Goal: Task Accomplishment & Management: Use online tool/utility

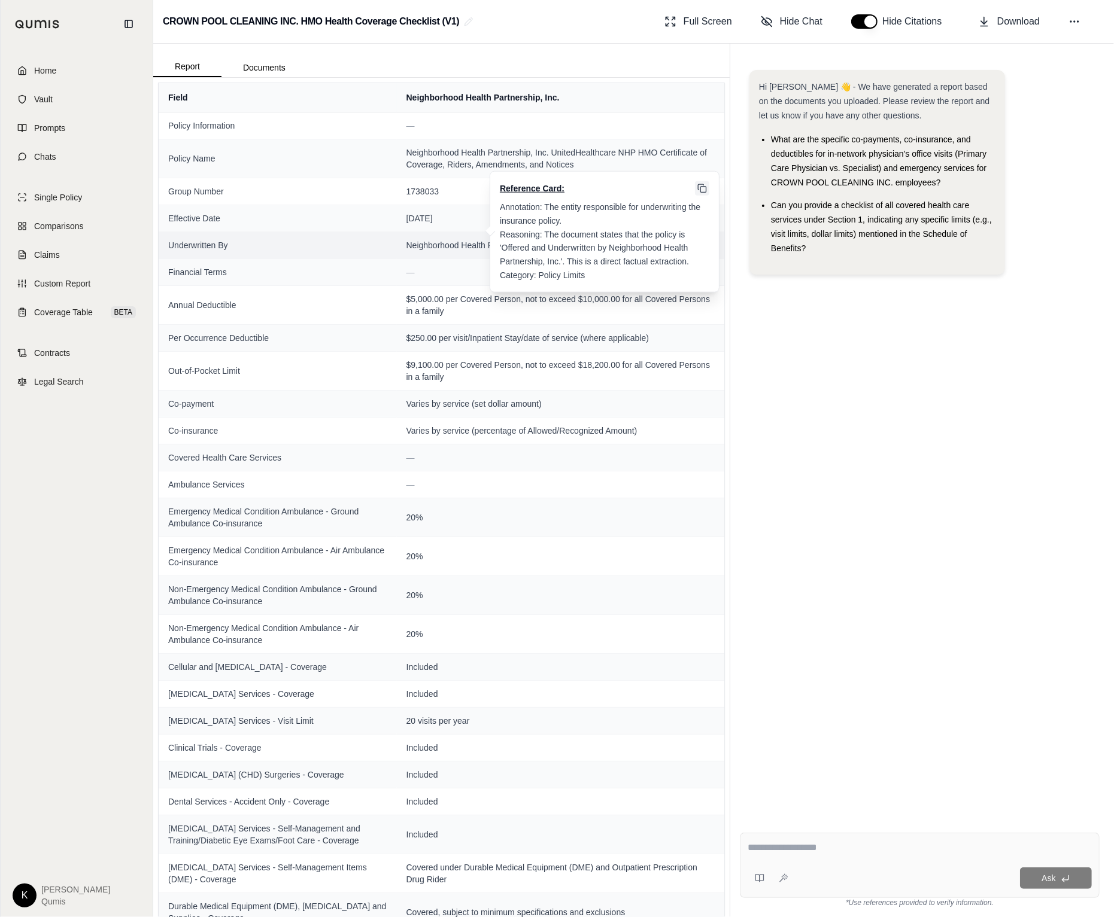
click at [706, 188] on rect at bounding box center [702, 189] width 5 height 5
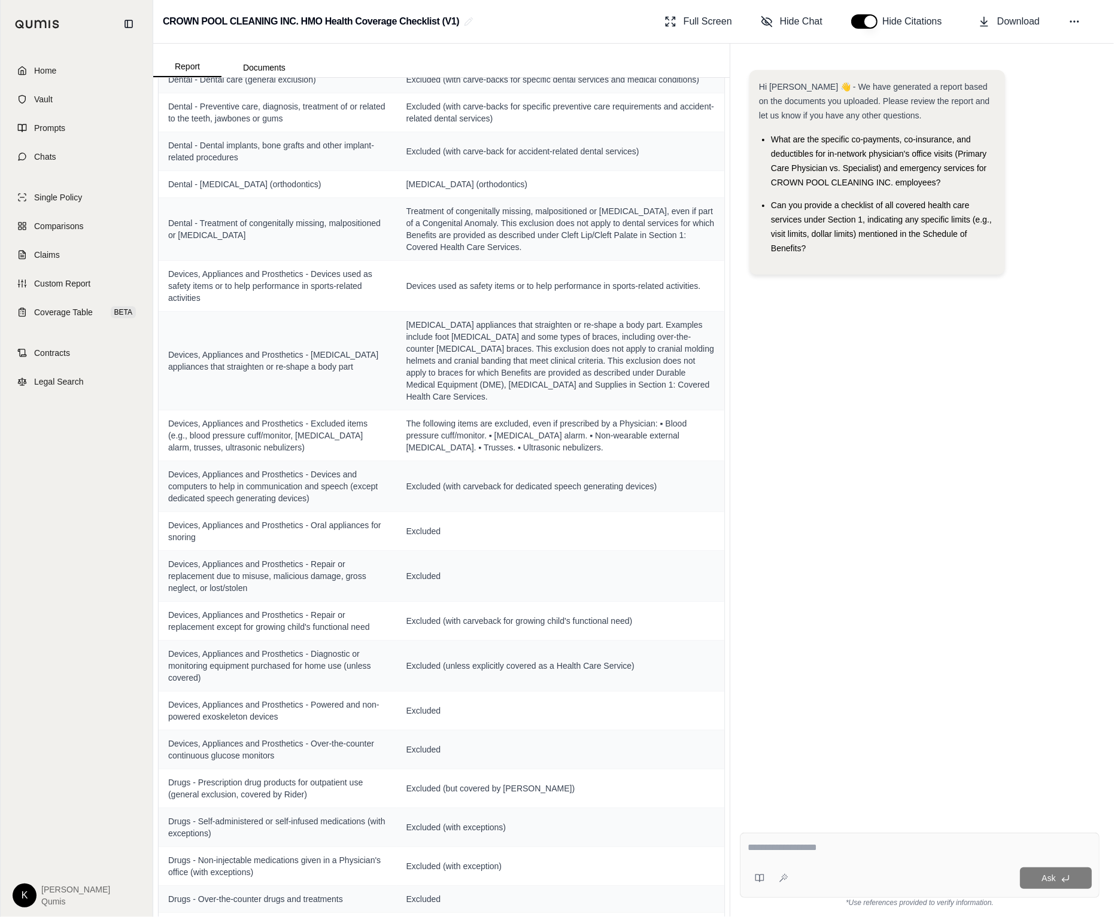
scroll to position [4034, 0]
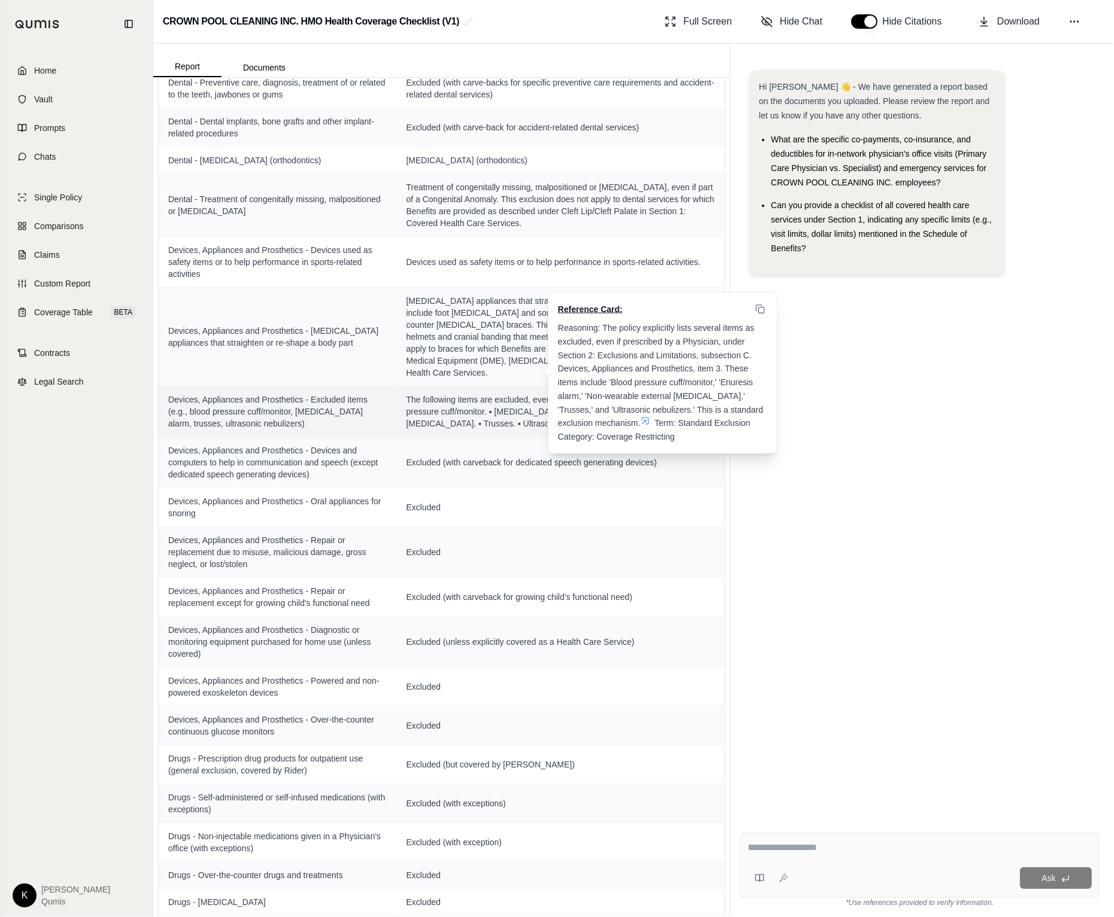
click at [640, 416] on icon at bounding box center [645, 421] width 10 height 10
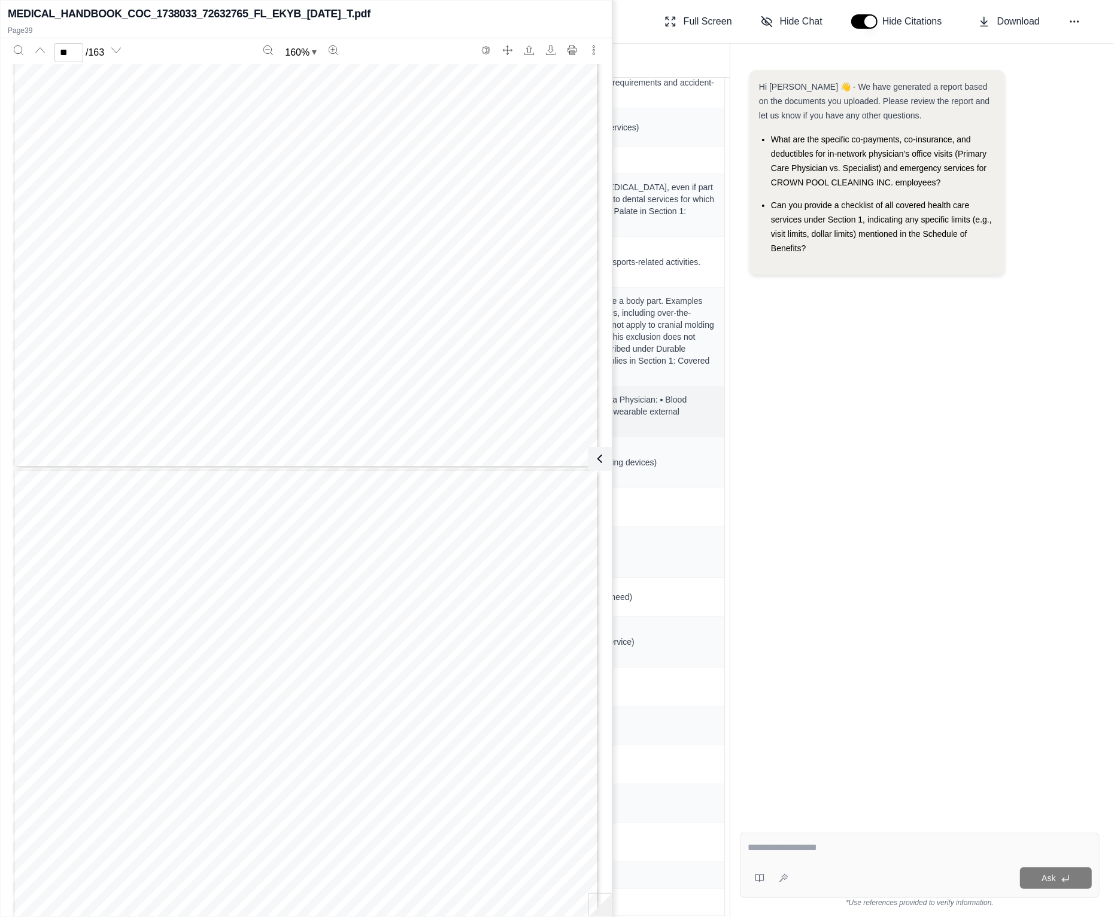
scroll to position [28438, 0]
type input "**"
click at [888, 508] on div "Hi [PERSON_NAME] 👋 - We have generated a report based on the documents you uplo…" at bounding box center [920, 436] width 360 height 753
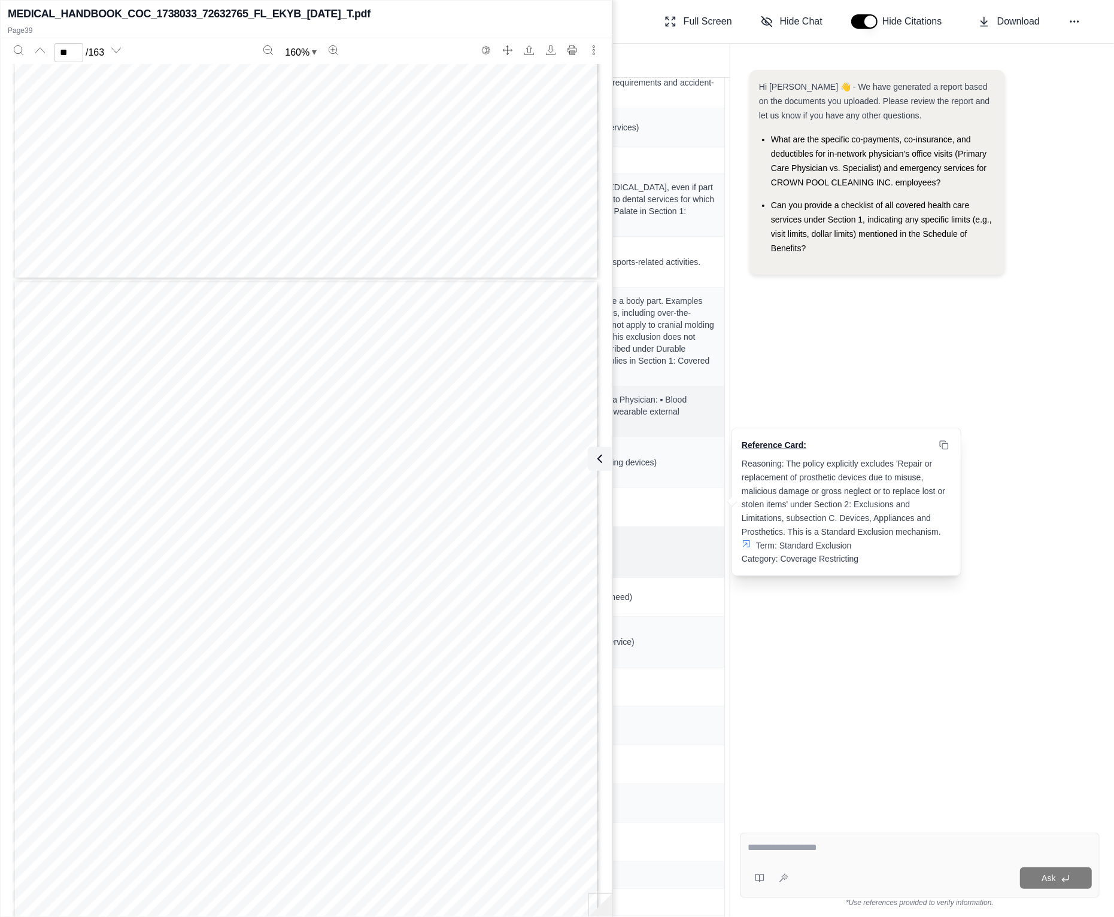
click at [695, 546] on span "Excluded" at bounding box center [560, 552] width 308 height 12
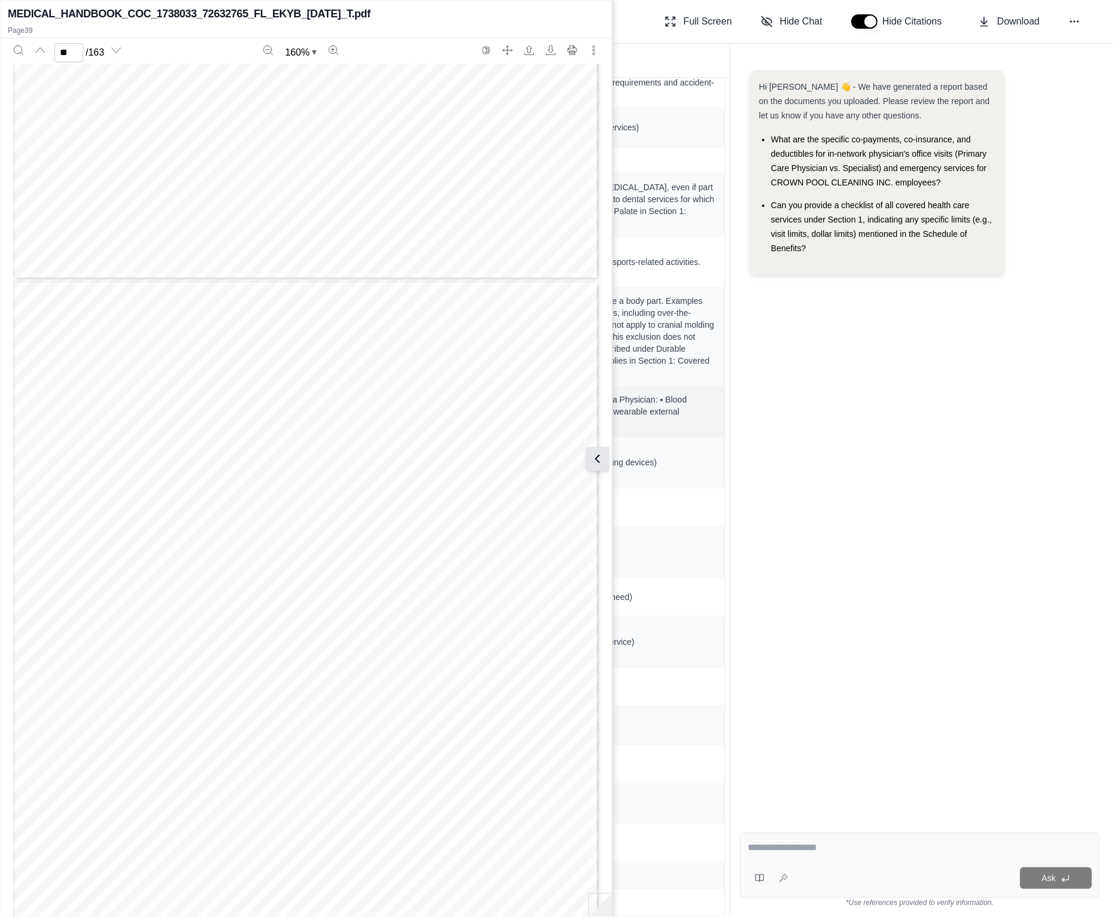
click at [595, 455] on icon at bounding box center [597, 459] width 14 height 14
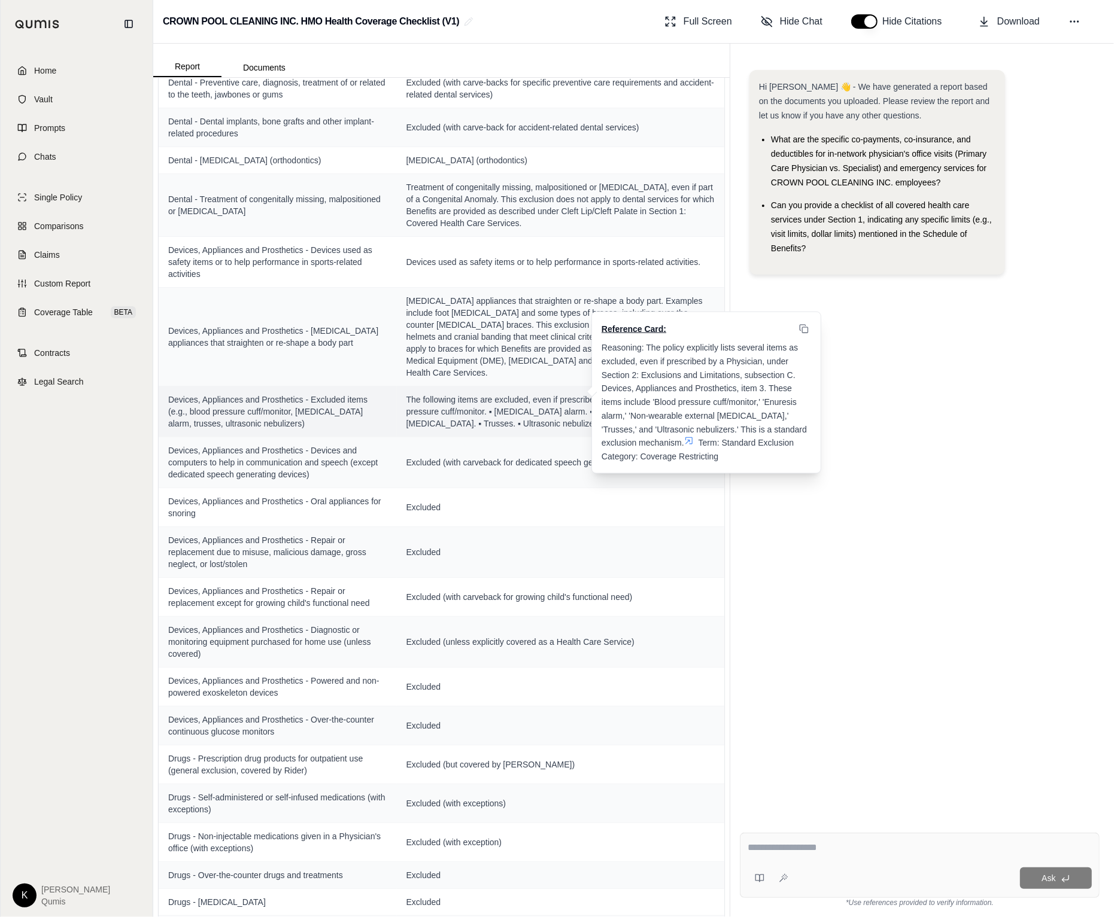
click at [685, 437] on icon at bounding box center [688, 440] width 7 height 7
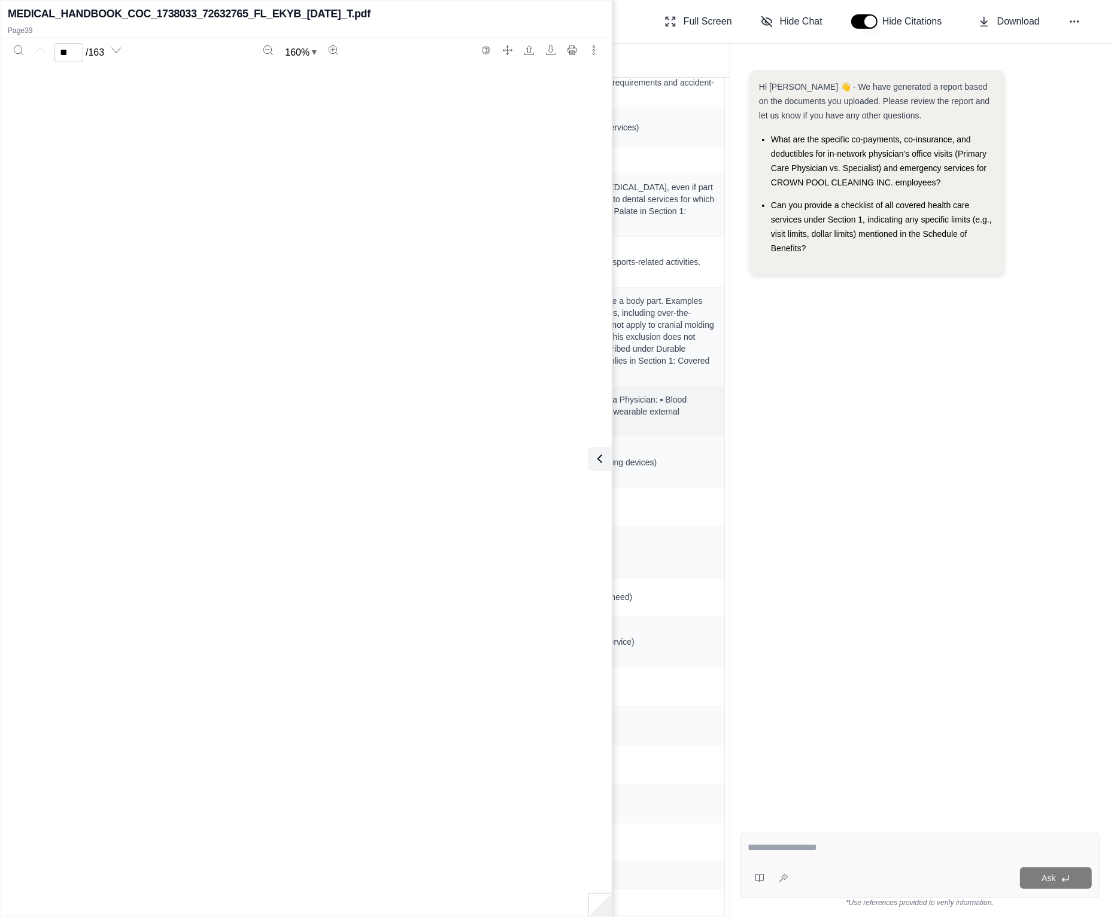
scroll to position [28838, 0]
type input "**"
click at [602, 458] on icon at bounding box center [597, 459] width 14 height 14
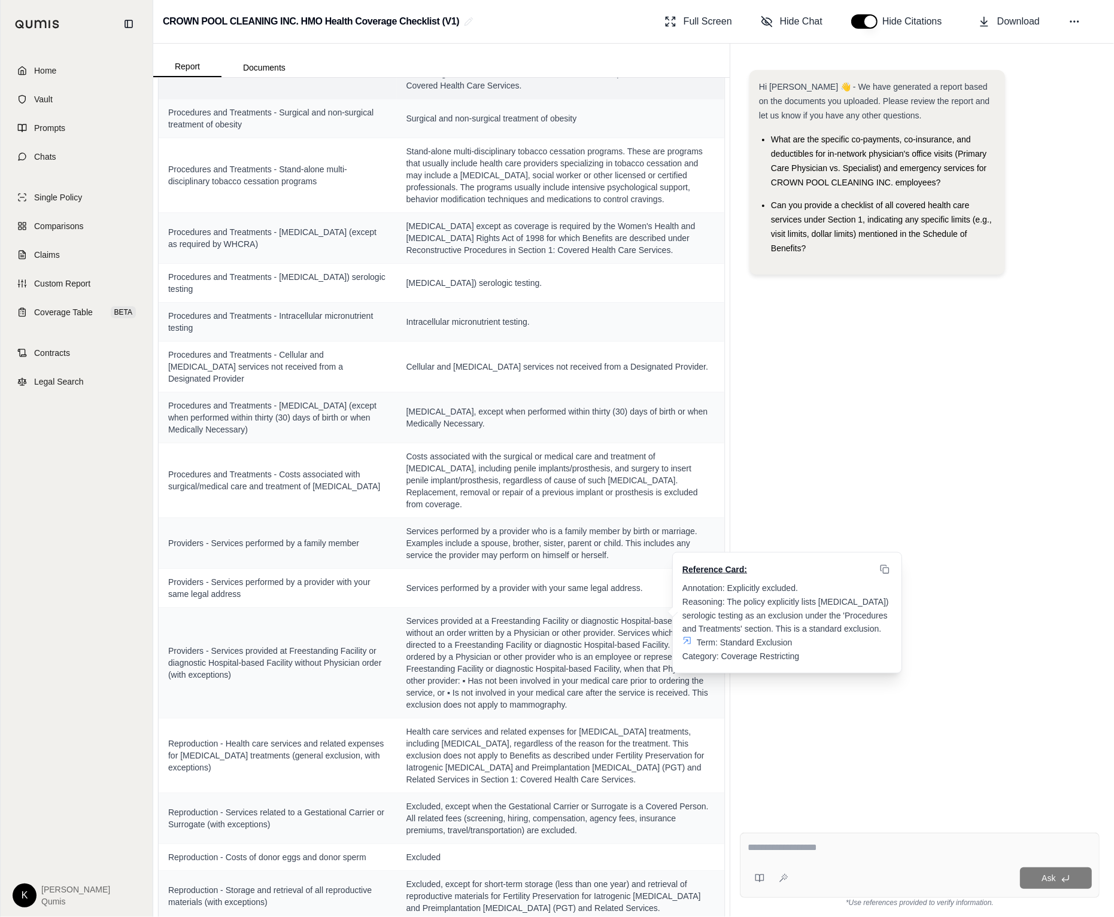
scroll to position [7128, 0]
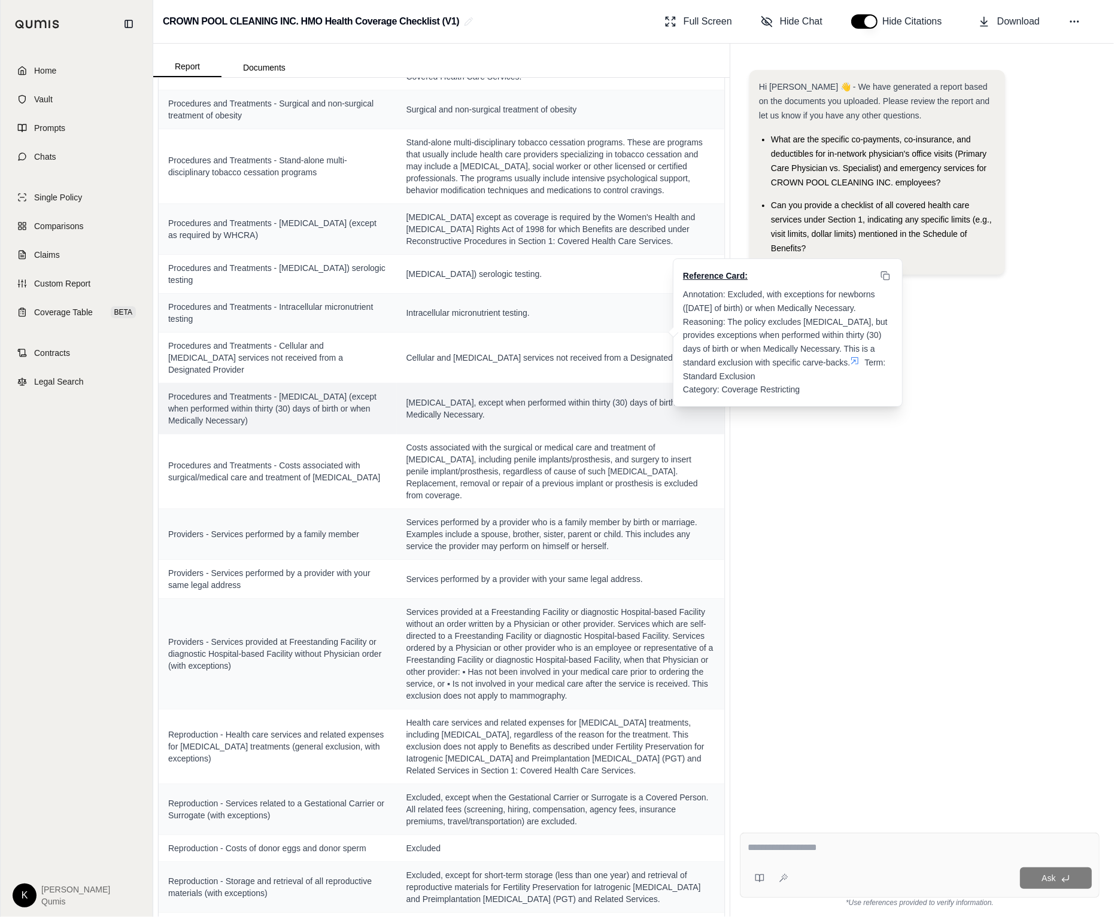
click at [854, 359] on icon at bounding box center [854, 360] width 7 height 7
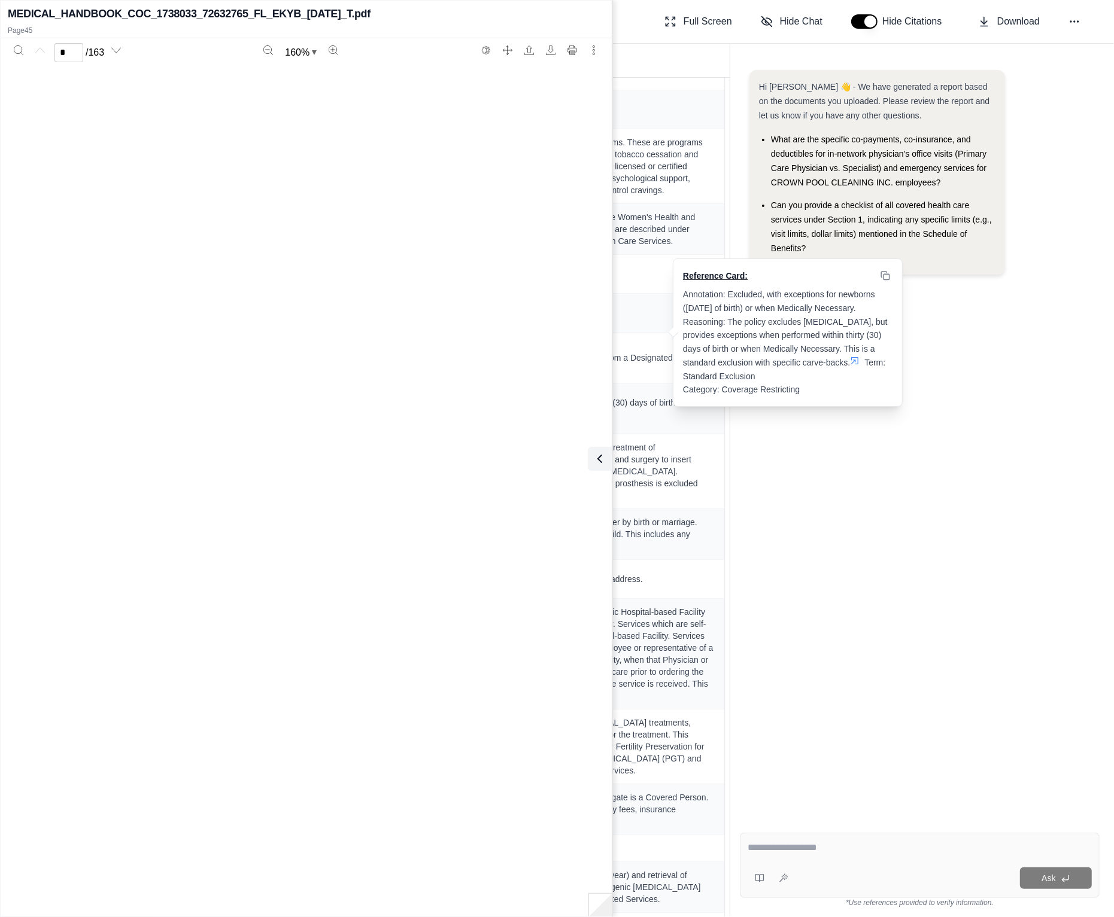
type input "**"
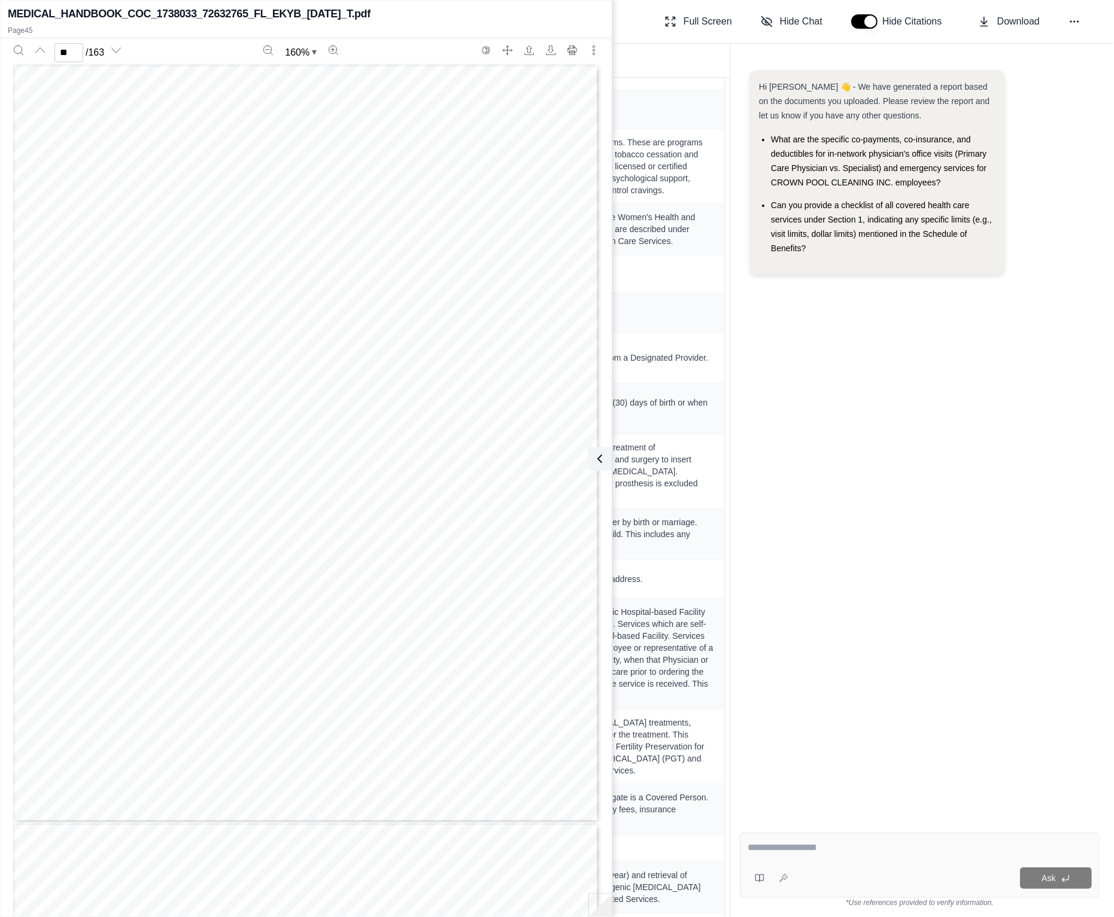
click at [892, 421] on div "Hi [PERSON_NAME] 👋 - We have generated a report based on the documents you uplo…" at bounding box center [920, 436] width 360 height 753
click at [600, 464] on icon at bounding box center [597, 459] width 14 height 14
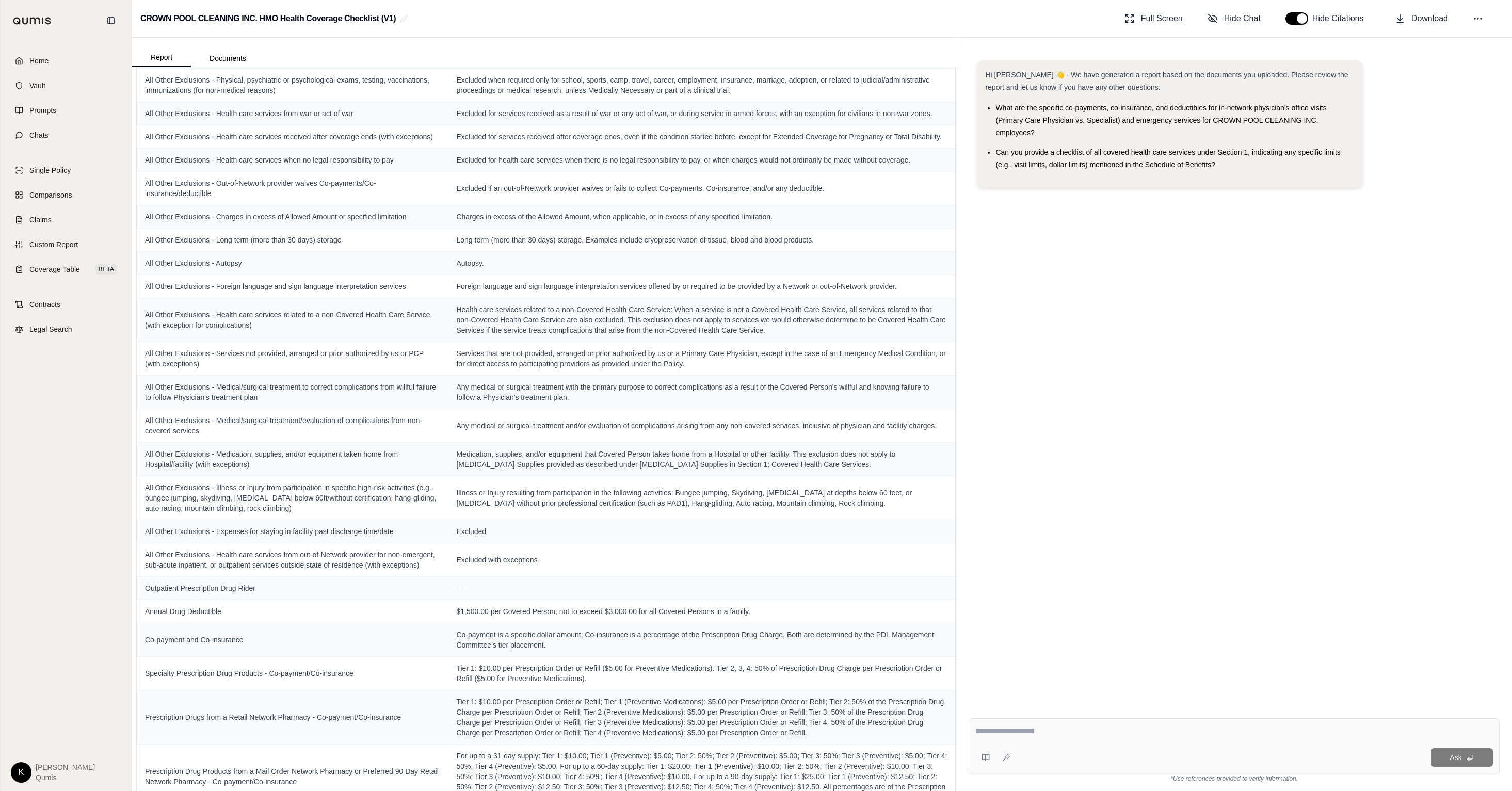
scroll to position [5144, 0]
